Goal: Find specific page/section: Find specific page/section

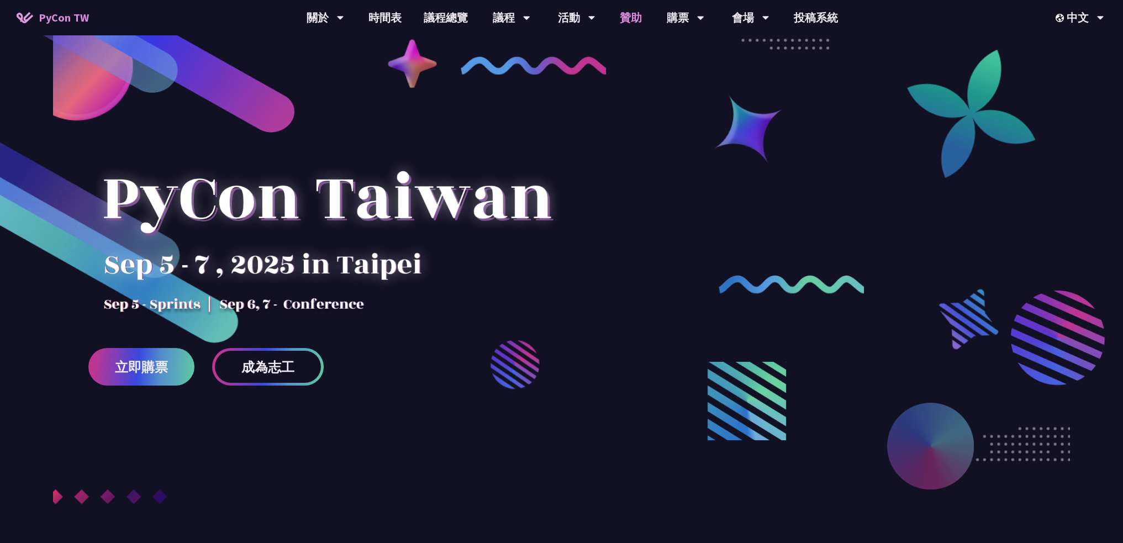
click at [641, 21] on link "贊助" at bounding box center [631, 17] width 44 height 35
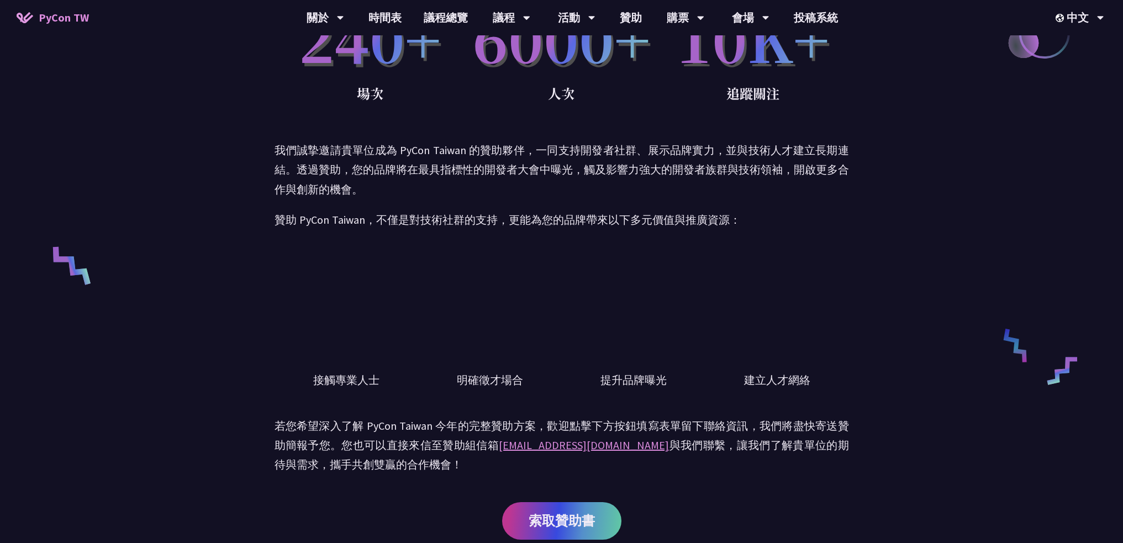
scroll to position [276, 0]
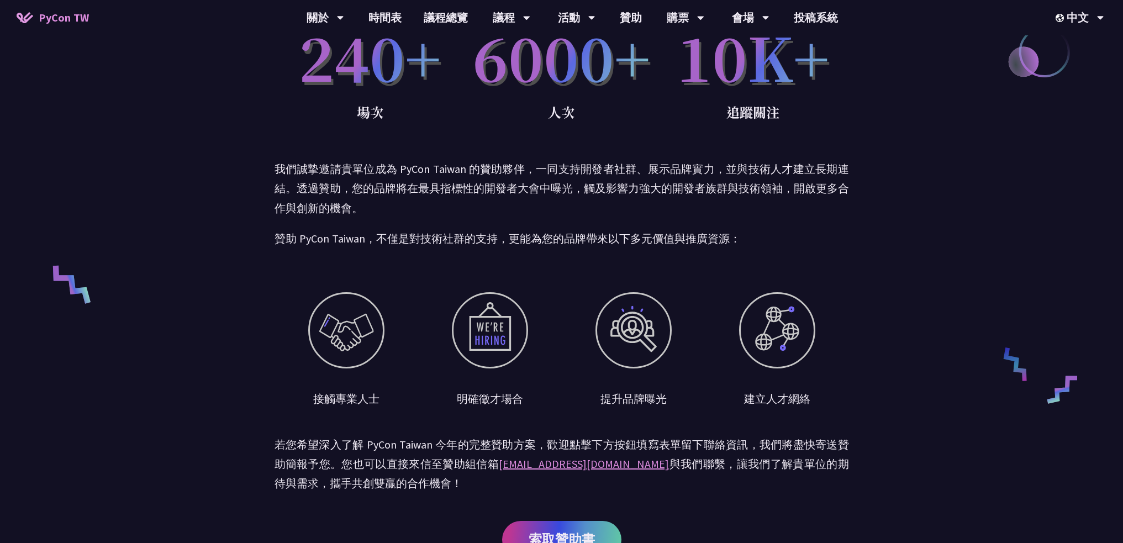
click at [633, 339] on div at bounding box center [633, 330] width 76 height 76
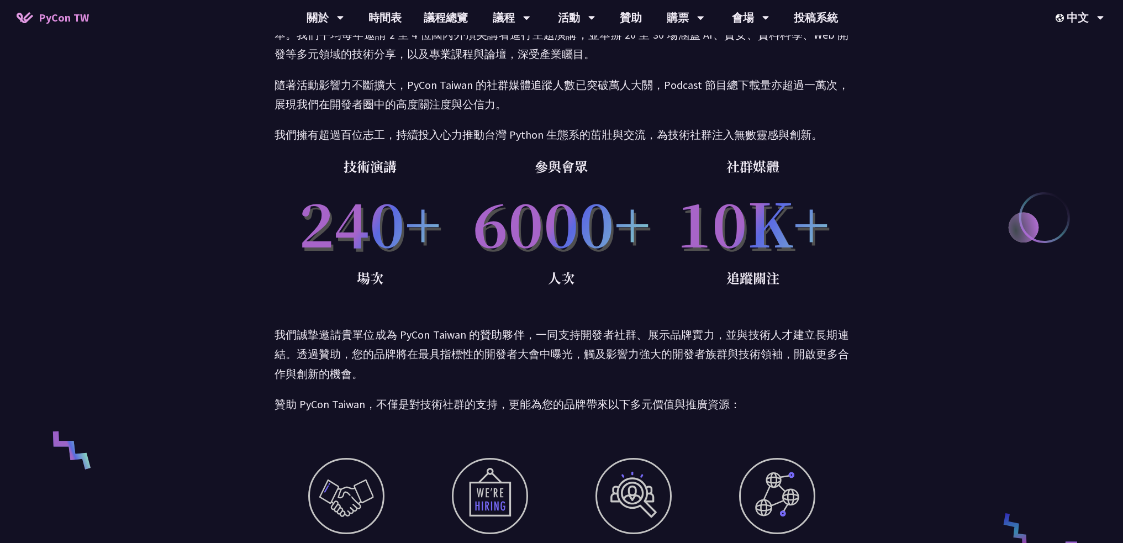
scroll to position [0, 0]
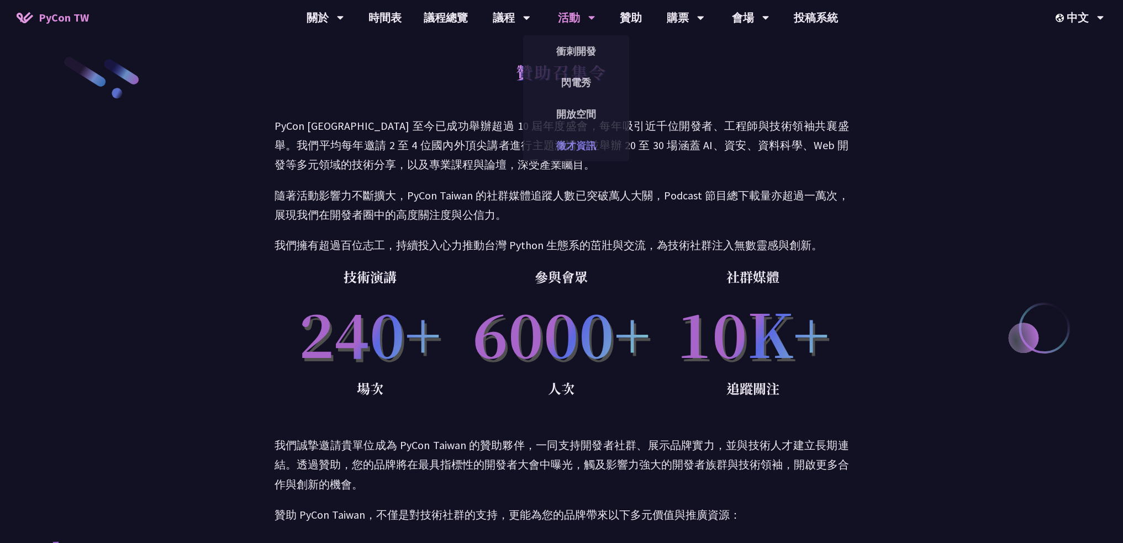
click at [574, 148] on link "徵才資訊" at bounding box center [576, 146] width 106 height 26
